Goal: Task Accomplishment & Management: Complete application form

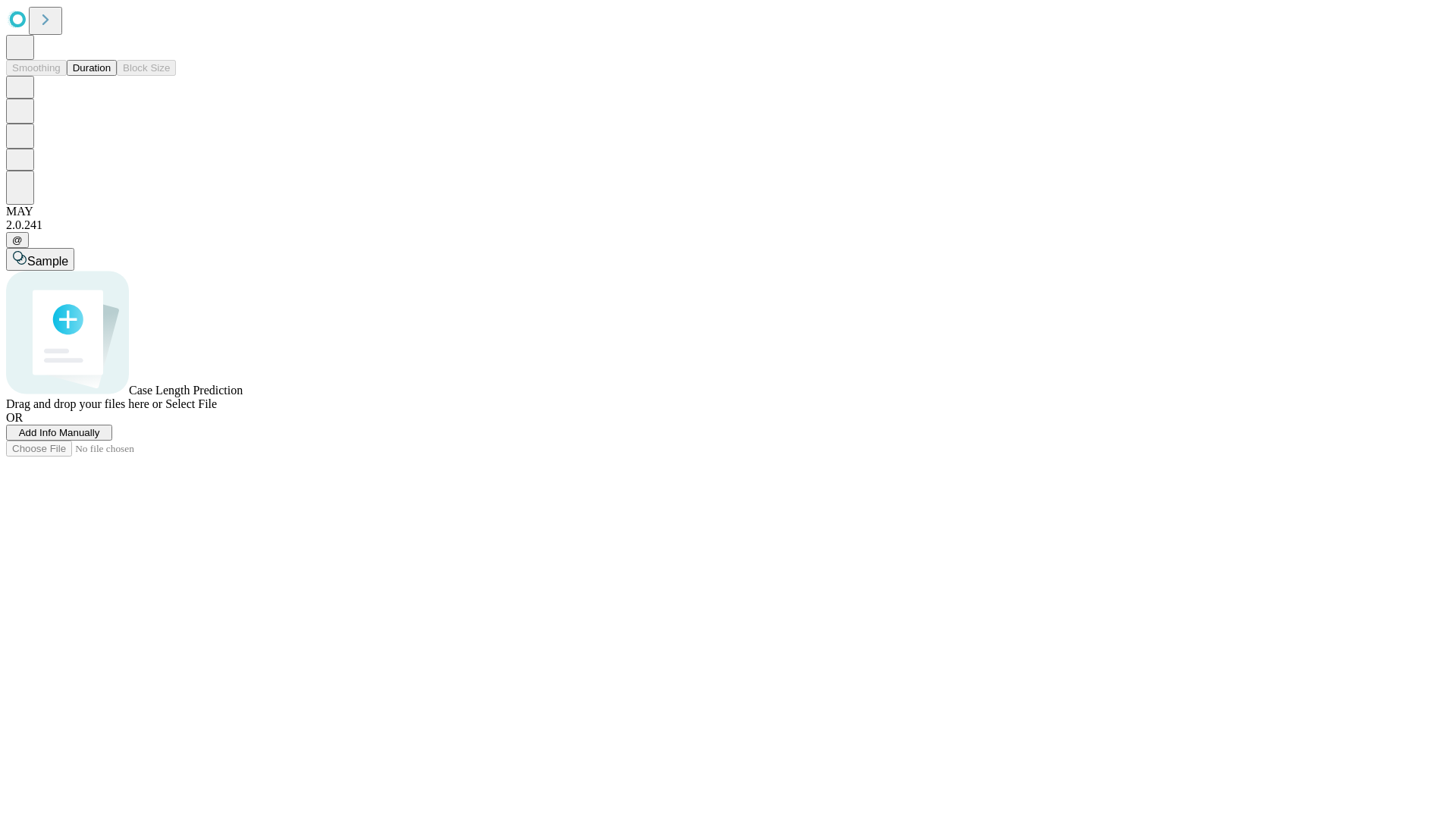
click at [100, 438] on span "Add Info Manually" at bounding box center [59, 432] width 81 height 12
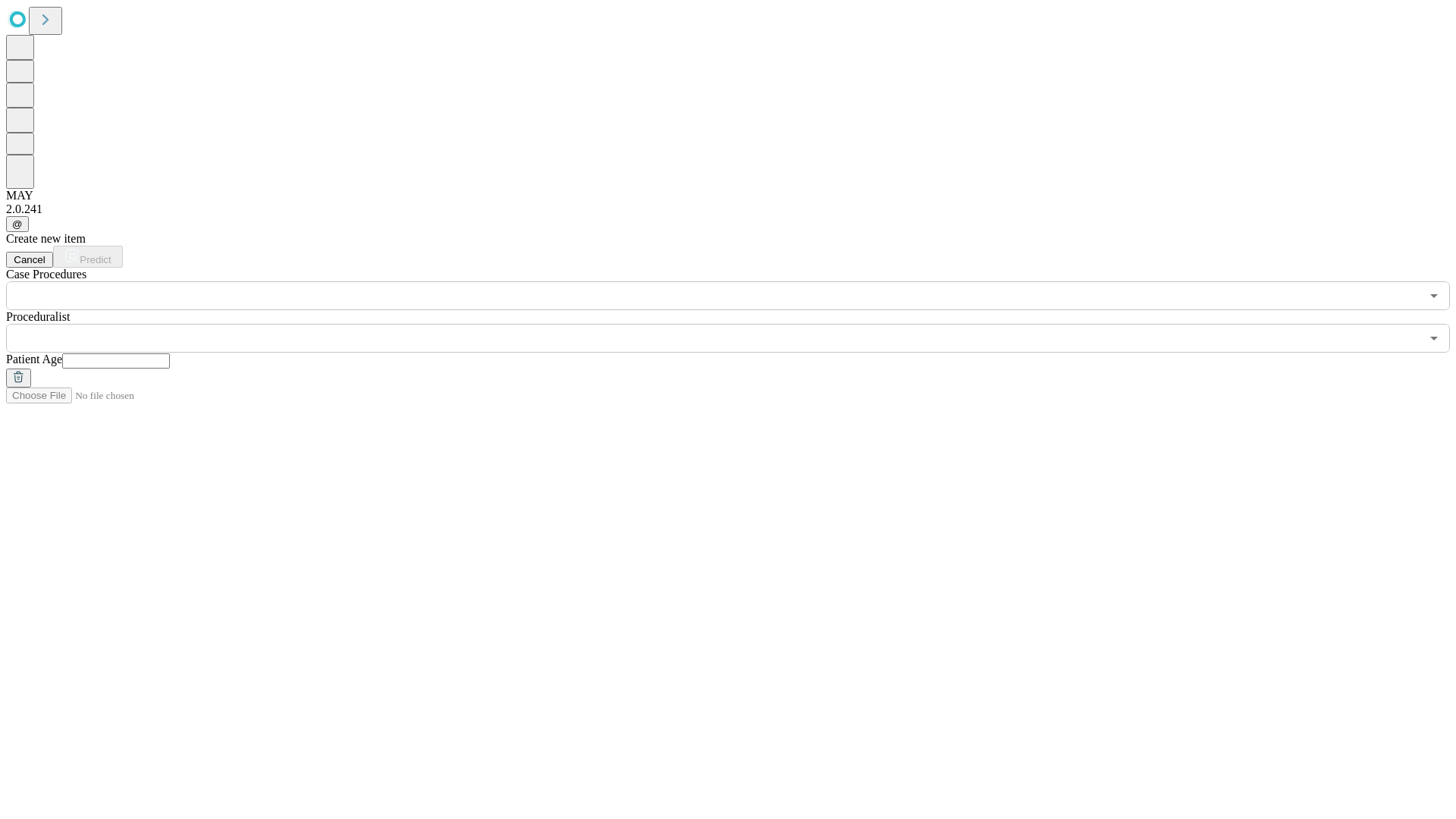
click at [170, 354] on input "text" at bounding box center [116, 361] width 107 height 15
type input "**"
click at [739, 324] on input "text" at bounding box center [713, 338] width 1414 height 29
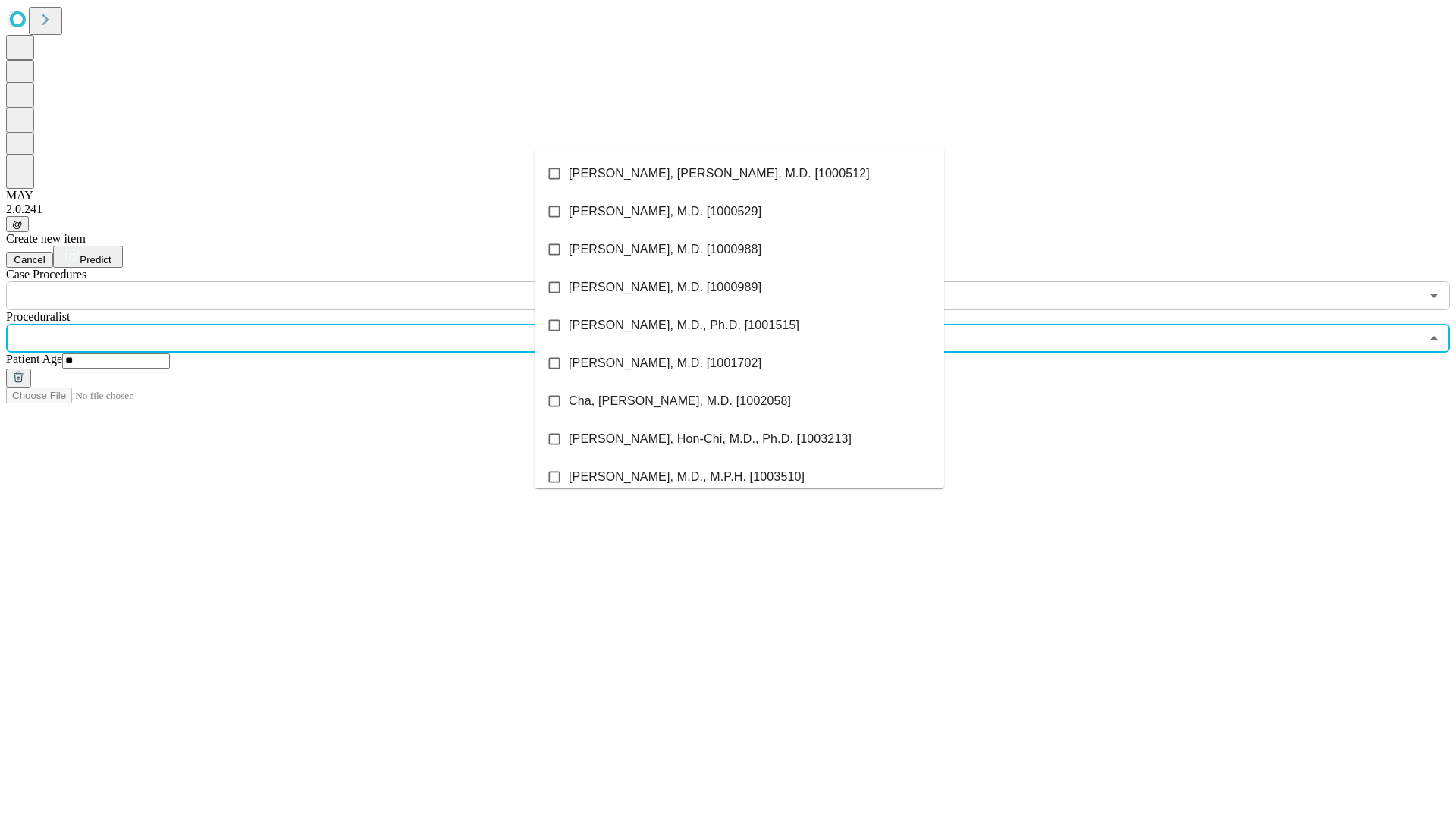
click at [740, 174] on li "[PERSON_NAME], [PERSON_NAME], M.D. [1000512]" at bounding box center [739, 174] width 409 height 38
click at [319, 281] on input "text" at bounding box center [713, 295] width 1414 height 29
